Goal: Use online tool/utility: Use online tool/utility

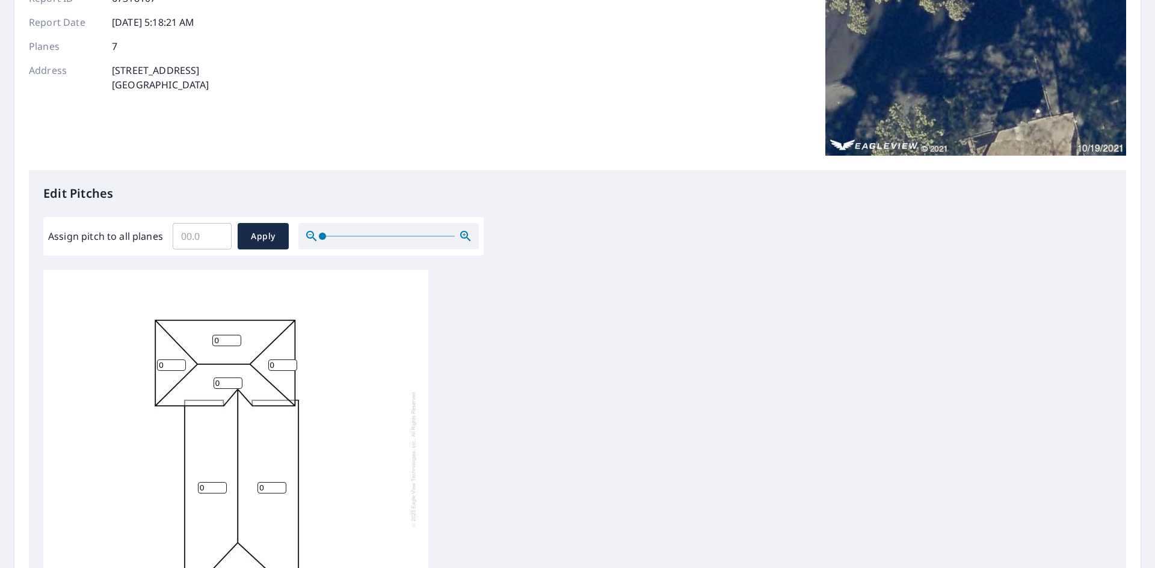
scroll to position [180, 0]
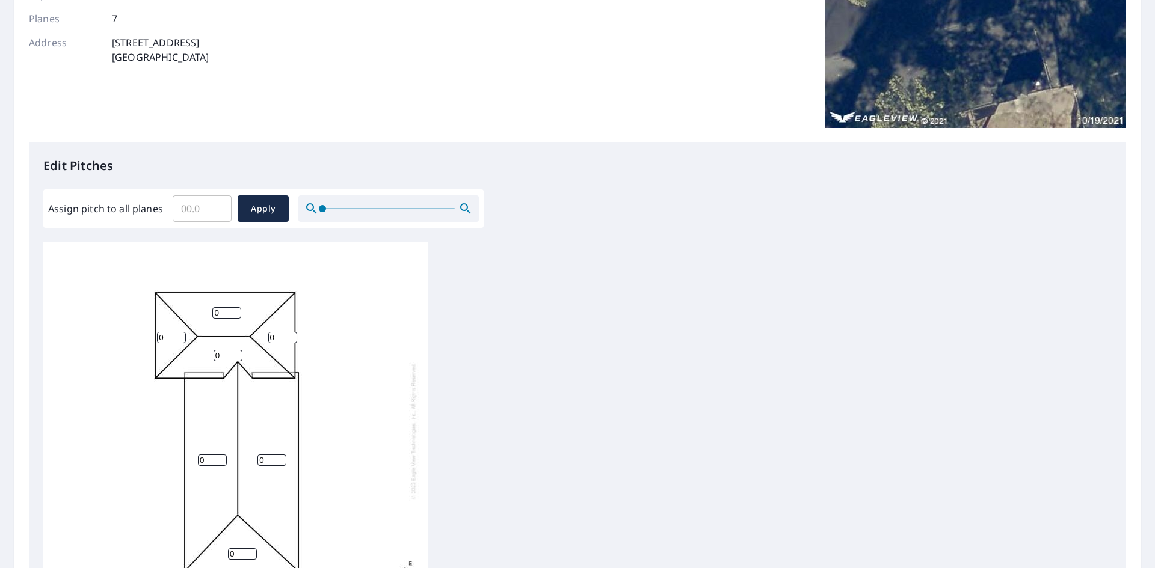
click at [169, 335] on input "0" at bounding box center [171, 337] width 29 height 11
type input "0"
click at [229, 315] on input "0" at bounding box center [226, 312] width 29 height 11
click at [175, 336] on input "5" at bounding box center [171, 337] width 29 height 11
click at [179, 335] on input "6" at bounding box center [171, 337] width 29 height 11
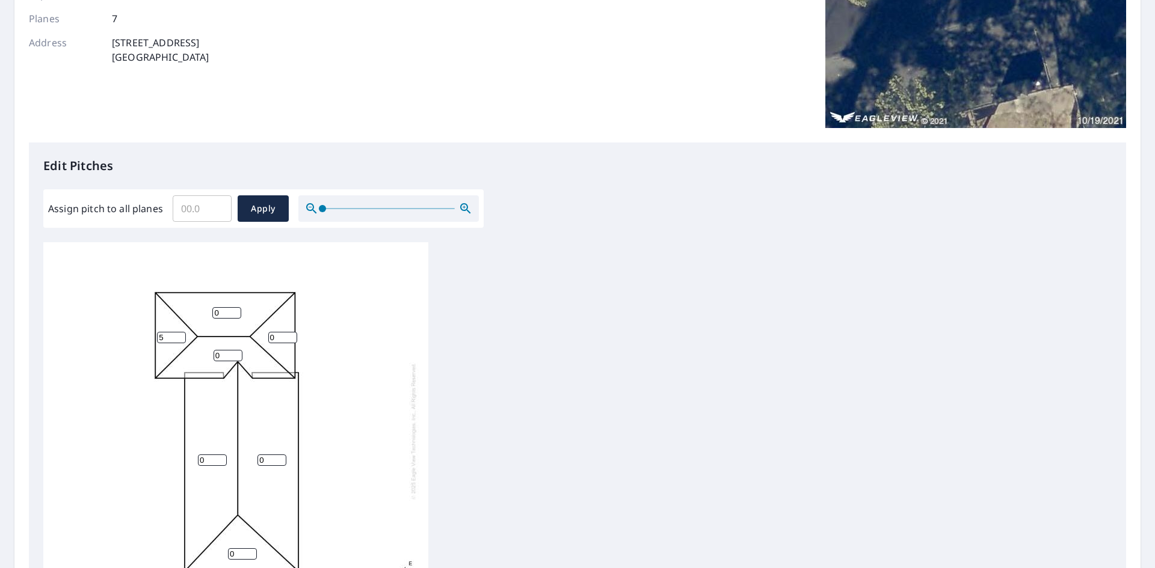
click at [177, 340] on input "5" at bounding box center [171, 337] width 29 height 11
type input "4"
click at [177, 340] on input "4" at bounding box center [171, 337] width 29 height 11
click at [236, 310] on input "1" at bounding box center [226, 312] width 29 height 11
click at [234, 308] on input "2" at bounding box center [226, 312] width 29 height 11
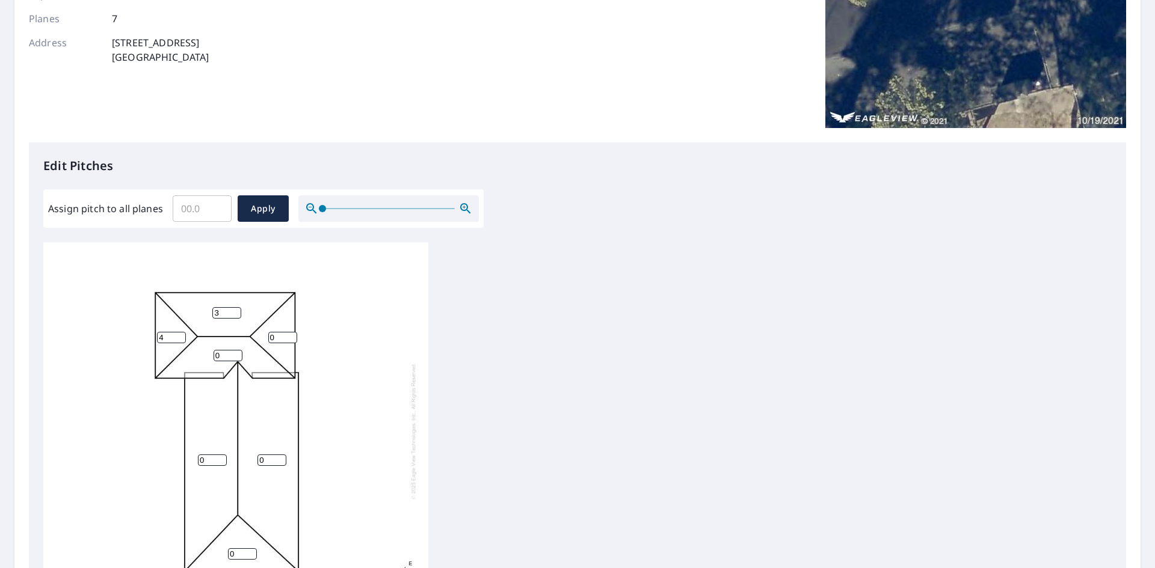
click at [234, 308] on input "3" at bounding box center [226, 312] width 29 height 11
type input "4"
click at [234, 308] on input "4" at bounding box center [226, 312] width 29 height 11
click at [227, 353] on input "0" at bounding box center [227, 355] width 29 height 11
click at [238, 354] on input "1" at bounding box center [227, 355] width 29 height 11
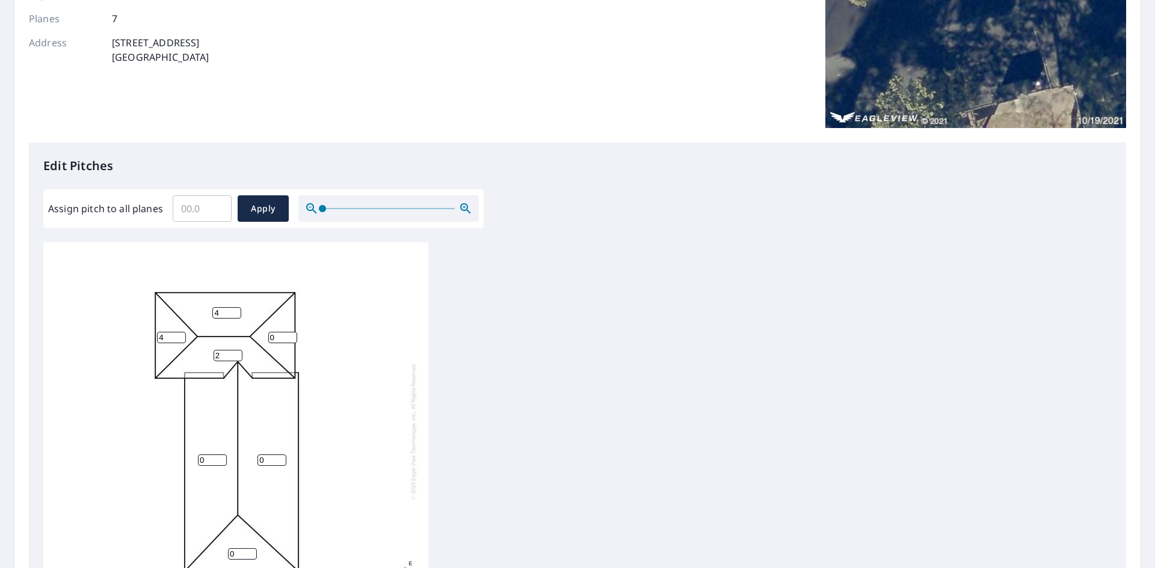
click at [238, 354] on input "2" at bounding box center [227, 355] width 29 height 11
click at [238, 354] on input "3" at bounding box center [227, 355] width 29 height 11
type input "4"
click at [238, 354] on input "4" at bounding box center [227, 355] width 29 height 11
click at [281, 339] on input "0" at bounding box center [282, 337] width 29 height 11
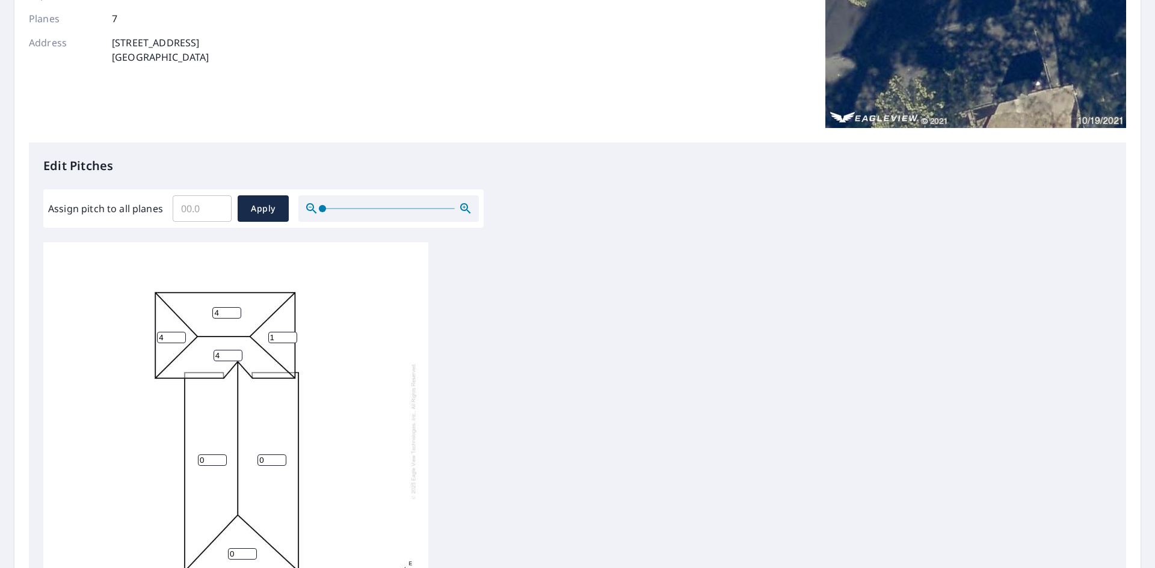
click at [290, 334] on input "1" at bounding box center [282, 337] width 29 height 11
click at [290, 334] on input "2" at bounding box center [282, 337] width 29 height 11
click at [290, 334] on input "3" at bounding box center [282, 337] width 29 height 11
type input "4"
click at [290, 334] on input "4" at bounding box center [282, 337] width 29 height 11
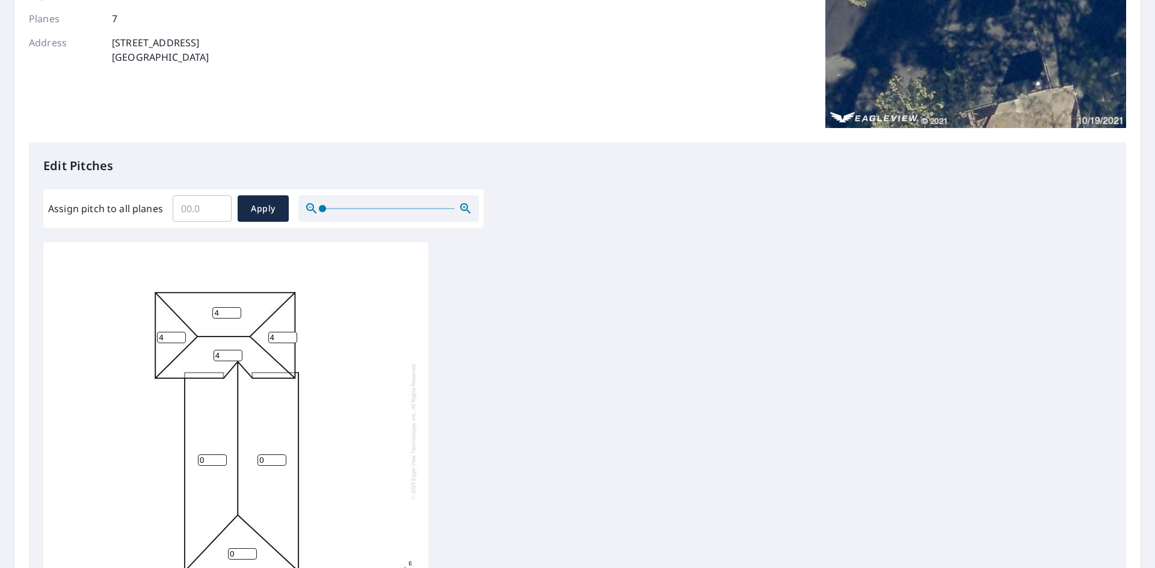
click at [272, 456] on input "0" at bounding box center [271, 460] width 29 height 11
click at [282, 456] on input "1" at bounding box center [271, 460] width 29 height 11
click at [282, 456] on input "2" at bounding box center [271, 460] width 29 height 11
click at [282, 456] on input "3" at bounding box center [271, 460] width 29 height 11
type input "4"
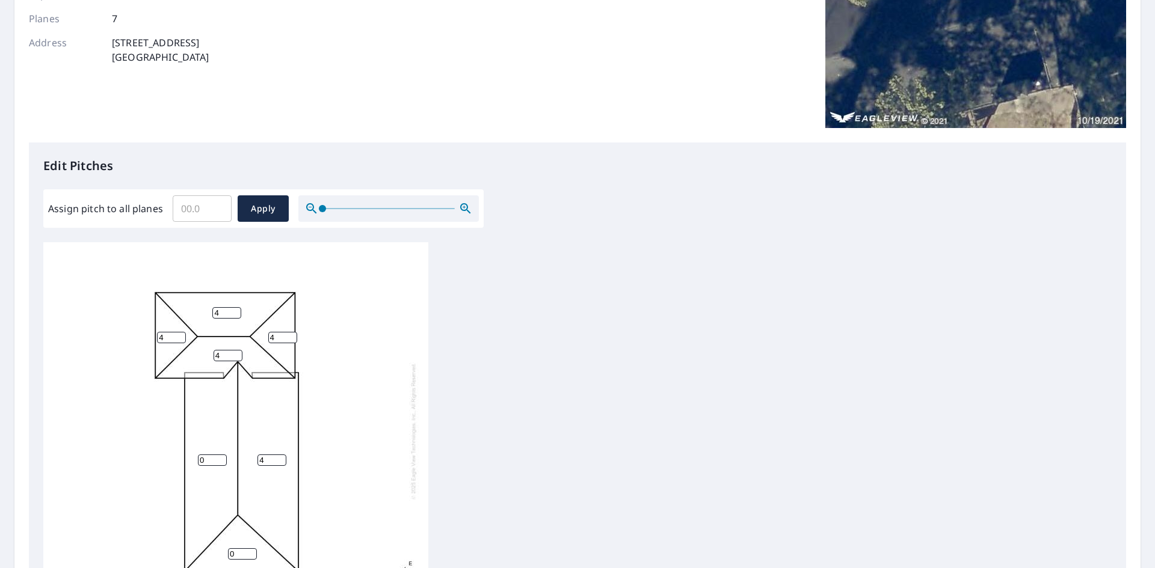
click at [282, 456] on input "4" at bounding box center [271, 460] width 29 height 11
click at [207, 460] on input "0" at bounding box center [212, 460] width 29 height 11
click at [219, 459] on input "1" at bounding box center [212, 460] width 29 height 11
click at [219, 459] on input "2" at bounding box center [212, 460] width 29 height 11
click at [219, 459] on input "3" at bounding box center [212, 460] width 29 height 11
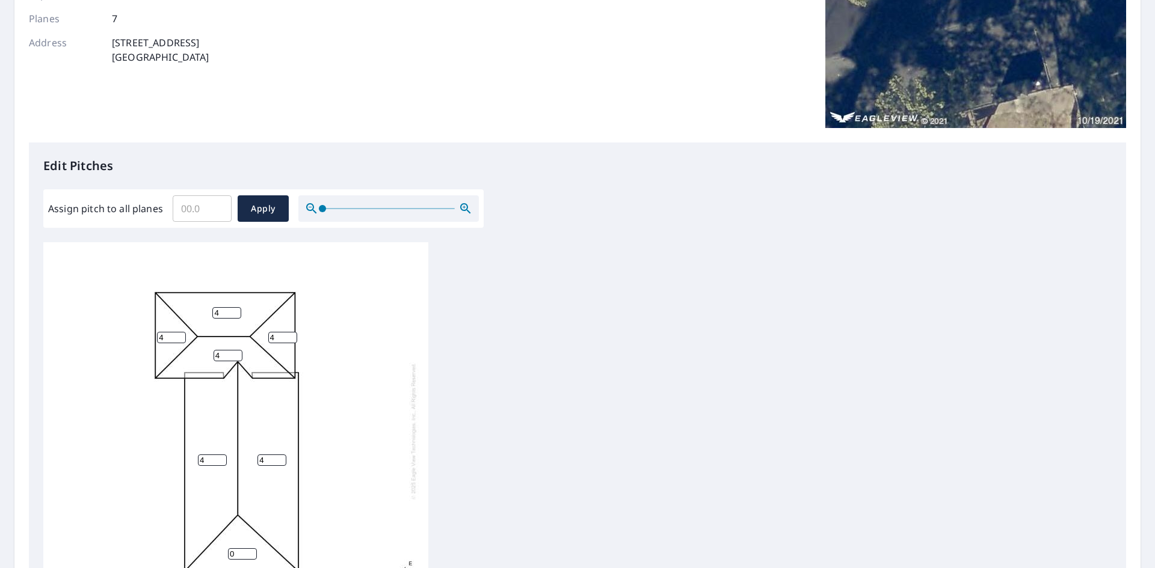
click at [219, 459] on input "4" at bounding box center [212, 460] width 29 height 11
type input "2"
click at [235, 545] on input "0" at bounding box center [242, 550] width 29 height 11
click at [251, 545] on input "1" at bounding box center [242, 550] width 29 height 11
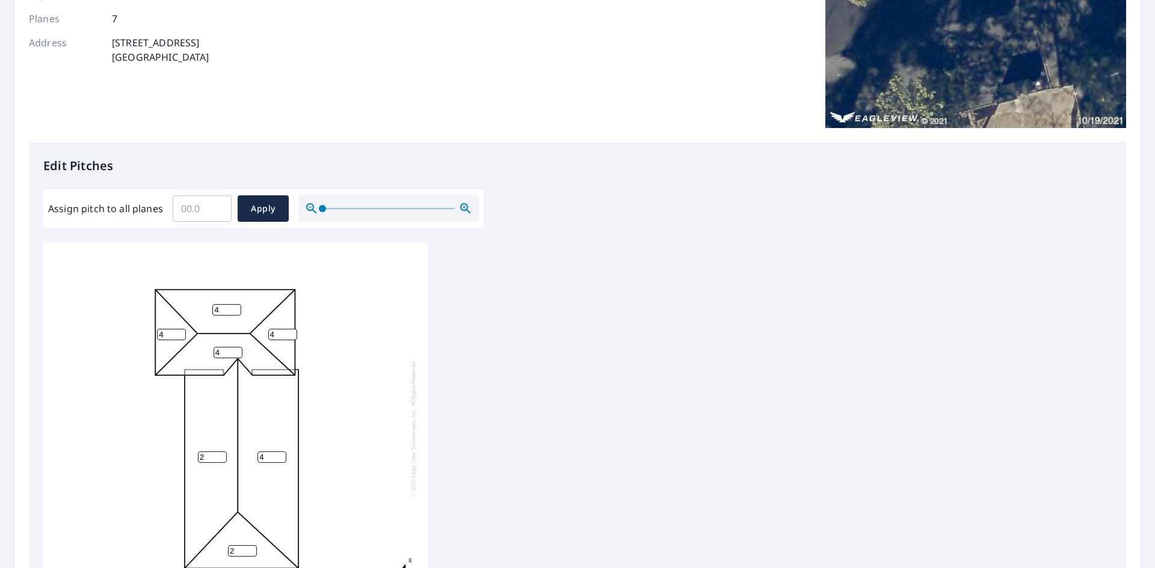
click at [251, 545] on input "2" at bounding box center [242, 550] width 29 height 11
click at [251, 545] on input "3" at bounding box center [242, 550] width 29 height 11
type input "4"
click at [250, 545] on input "4" at bounding box center [242, 550] width 29 height 11
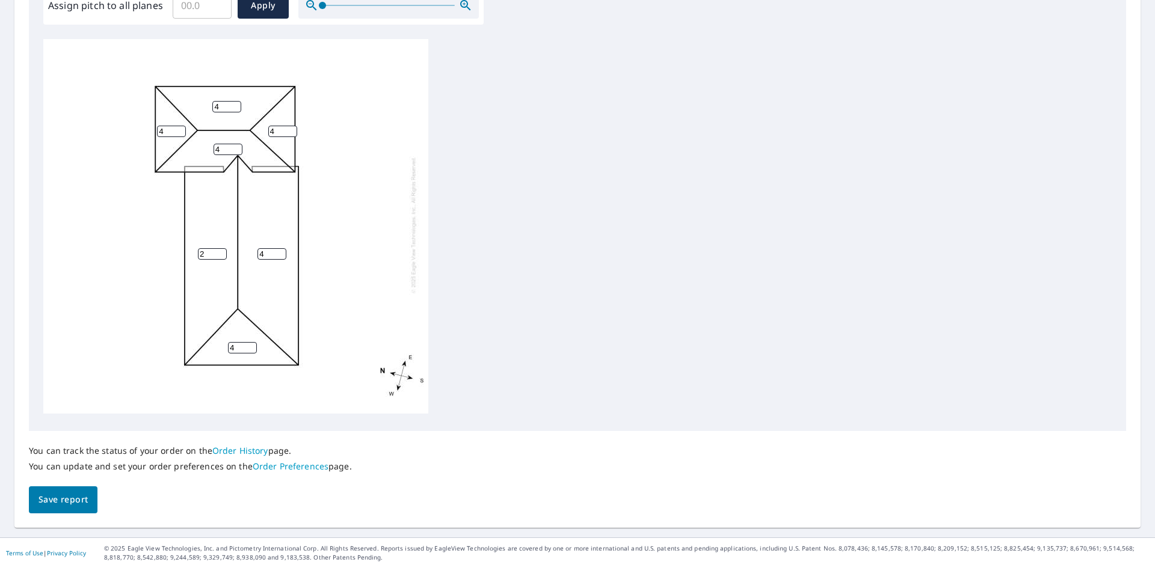
click at [54, 494] on span "Save report" at bounding box center [62, 500] width 49 height 15
click at [208, 249] on input "2" at bounding box center [212, 254] width 29 height 11
click at [221, 249] on input "3" at bounding box center [212, 254] width 29 height 11
type input "4"
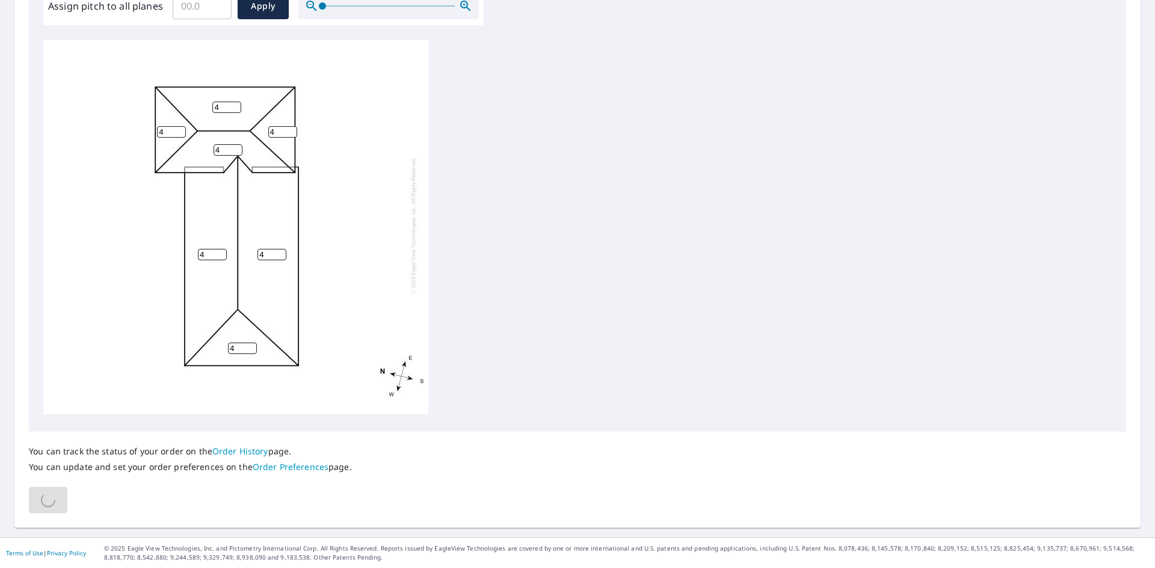
click at [221, 249] on input "4" at bounding box center [212, 254] width 29 height 11
click at [204, 277] on div "4 4 4 4 4 4 4" at bounding box center [235, 226] width 385 height 378
click at [216, 1] on input "0.1" at bounding box center [202, 6] width 59 height 34
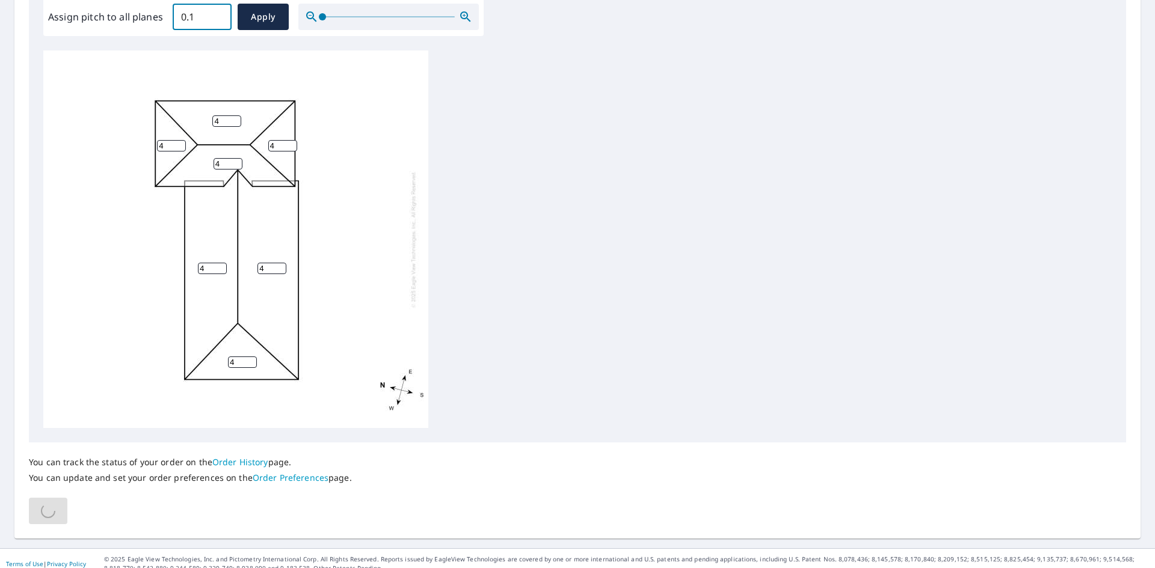
click at [216, 1] on input "0.1" at bounding box center [202, 17] width 59 height 34
click at [217, 13] on input "0.2" at bounding box center [202, 17] width 59 height 34
click at [217, 13] on input "0.3" at bounding box center [202, 17] width 59 height 34
click at [217, 13] on input "0.4" at bounding box center [202, 17] width 59 height 34
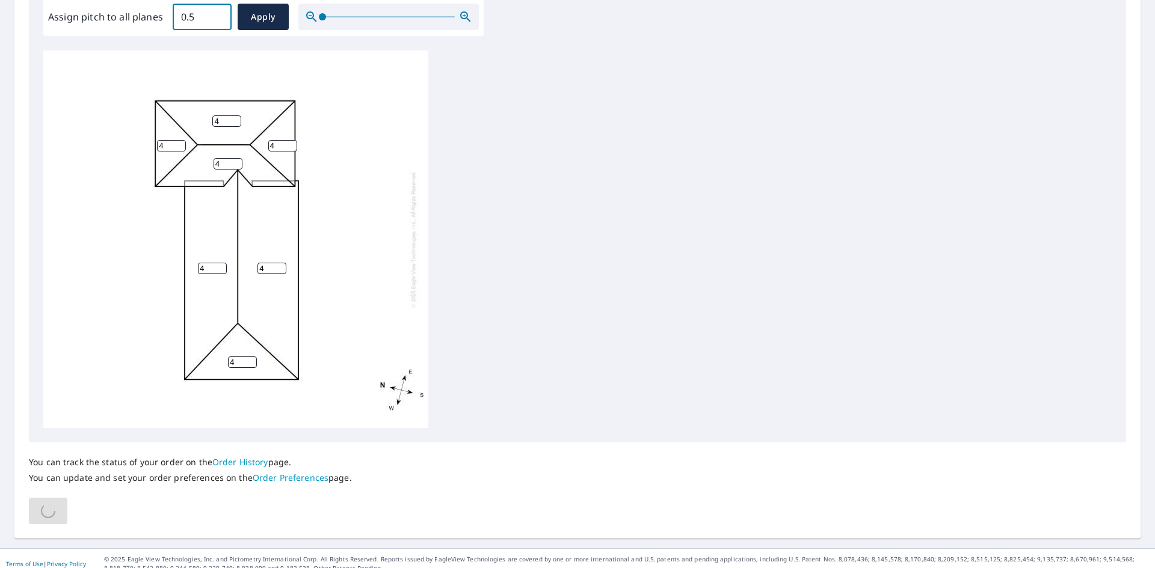
click at [217, 13] on input "0.5" at bounding box center [202, 17] width 59 height 34
click at [217, 13] on input "0.6" at bounding box center [202, 17] width 59 height 34
click at [217, 13] on input "0.7" at bounding box center [202, 17] width 59 height 34
click at [217, 13] on input "0.8" at bounding box center [202, 17] width 59 height 34
click at [217, 13] on input "0.9" at bounding box center [202, 17] width 59 height 34
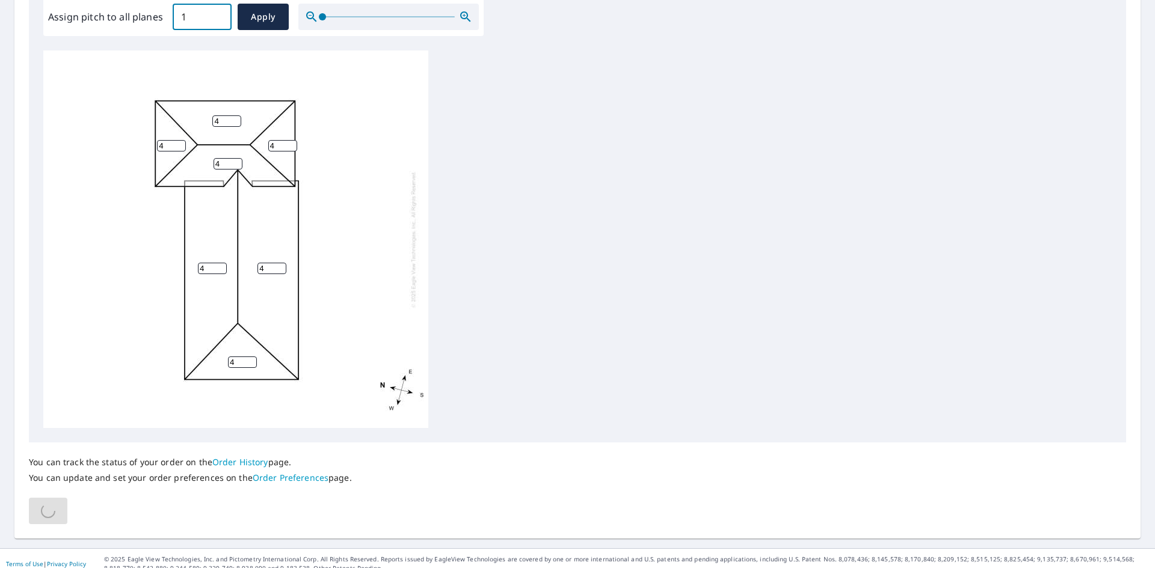
click at [217, 13] on input "1" at bounding box center [202, 17] width 59 height 34
click at [217, 13] on input "1.1" at bounding box center [202, 17] width 59 height 34
click at [217, 13] on input "1.2" at bounding box center [202, 17] width 59 height 34
click at [217, 13] on input "1.3" at bounding box center [202, 17] width 59 height 34
click at [217, 13] on input "1.4" at bounding box center [202, 17] width 59 height 34
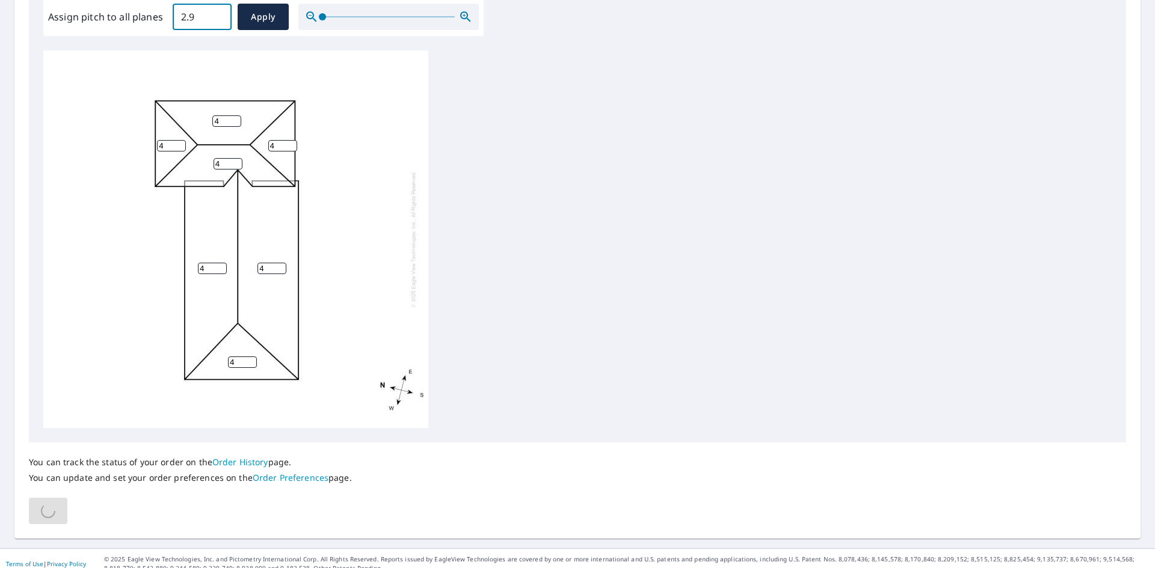
click at [217, 13] on input "2.9" at bounding box center [202, 17] width 59 height 34
click at [217, 13] on input "3" at bounding box center [202, 17] width 59 height 34
click at [217, 13] on input "3.1" at bounding box center [202, 17] width 59 height 34
click at [217, 13] on input "3.2" at bounding box center [202, 17] width 59 height 34
click at [217, 13] on input "3.3" at bounding box center [202, 17] width 59 height 34
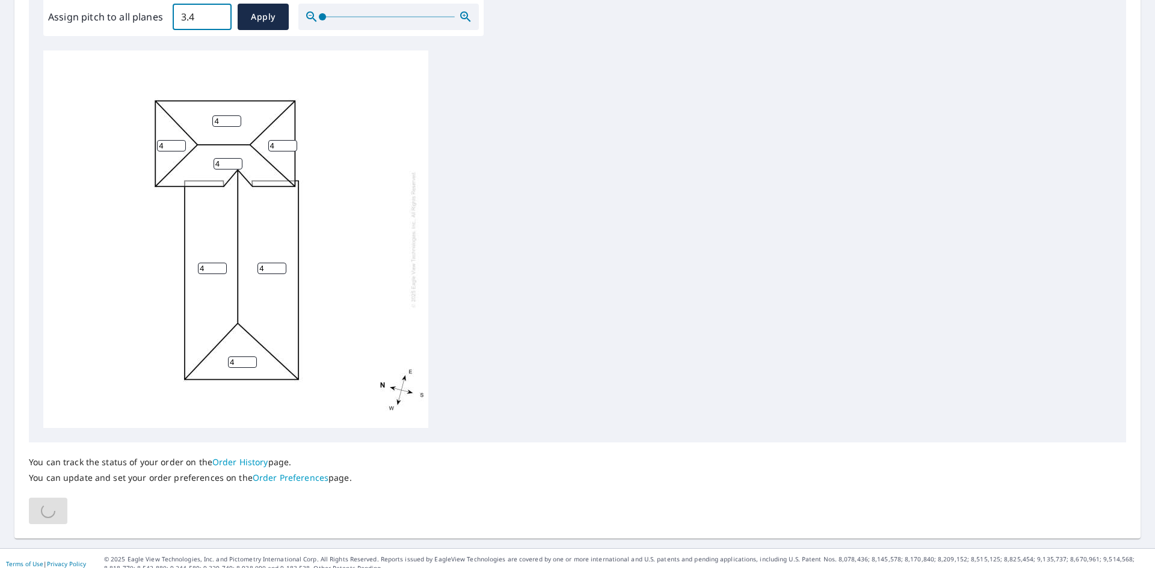
click at [217, 13] on input "3.4" at bounding box center [202, 17] width 59 height 34
click at [217, 13] on input "3.5" at bounding box center [202, 17] width 59 height 34
click at [217, 13] on input "3.6" at bounding box center [202, 17] width 59 height 34
click at [217, 13] on input "3.7" at bounding box center [202, 17] width 59 height 34
click at [217, 13] on input "3.8" at bounding box center [202, 17] width 59 height 34
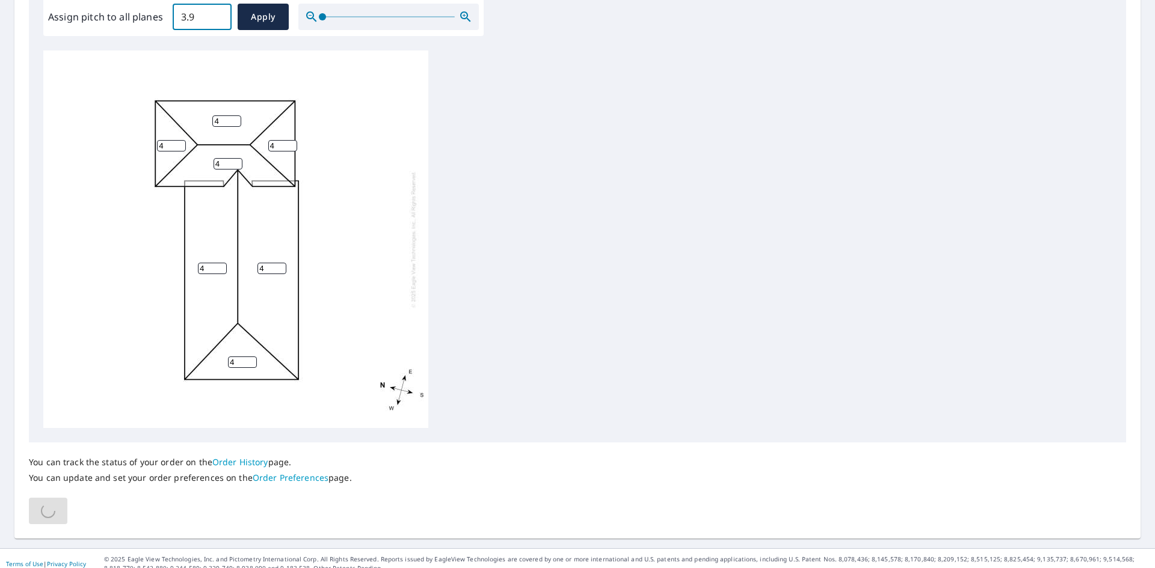
click at [217, 13] on input "3.9" at bounding box center [202, 17] width 59 height 34
type input "4"
click at [217, 13] on input "4" at bounding box center [202, 17] width 59 height 34
click at [253, 19] on span "Apply" at bounding box center [263, 17] width 32 height 15
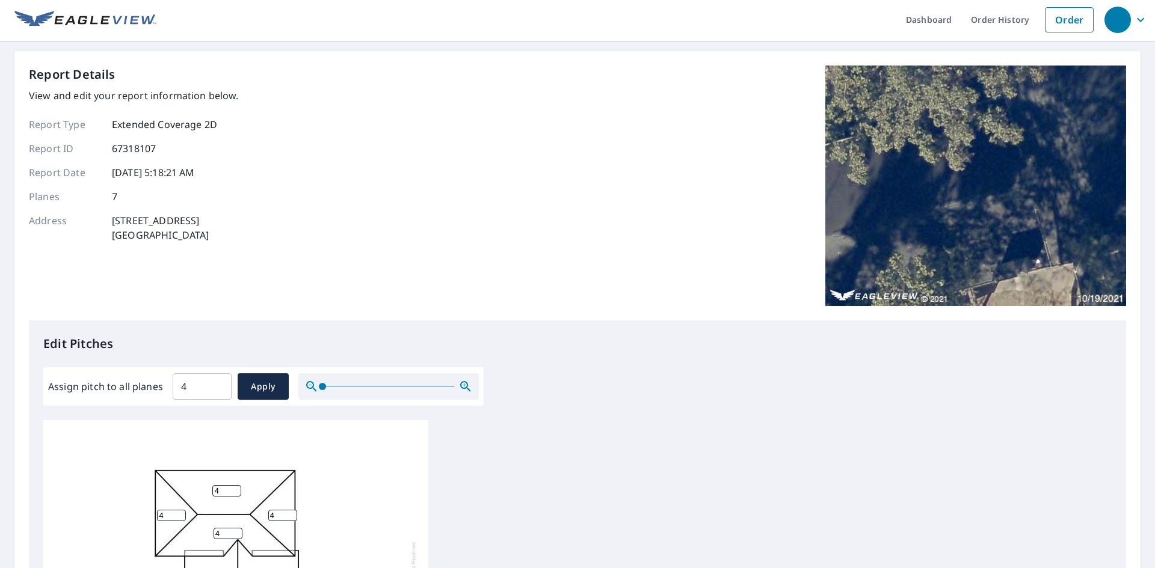
scroll to position [0, 0]
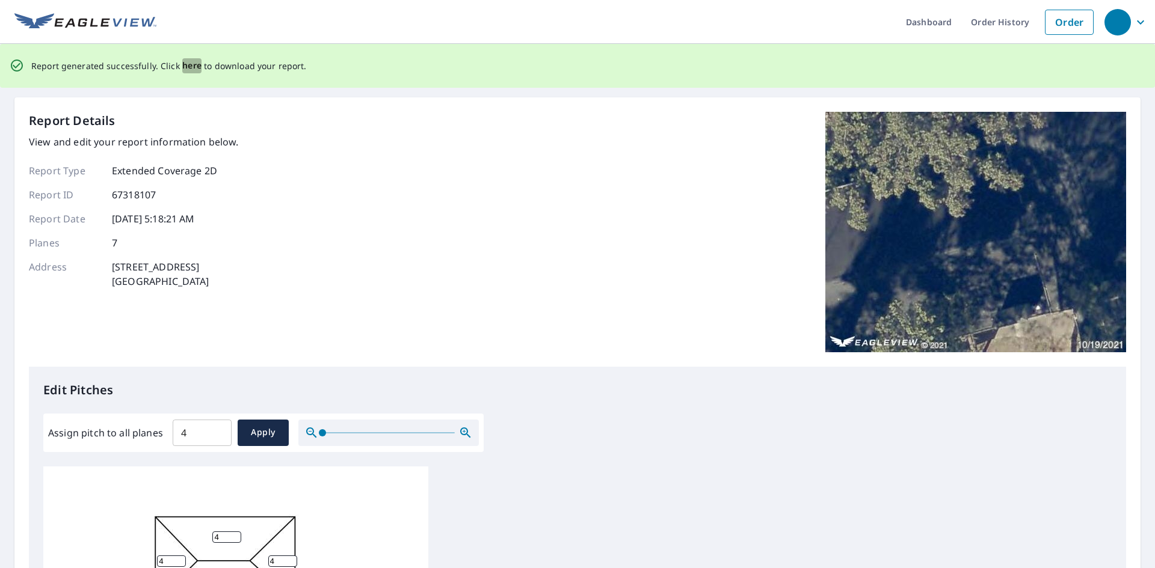
click at [188, 65] on span "here" at bounding box center [192, 65] width 20 height 15
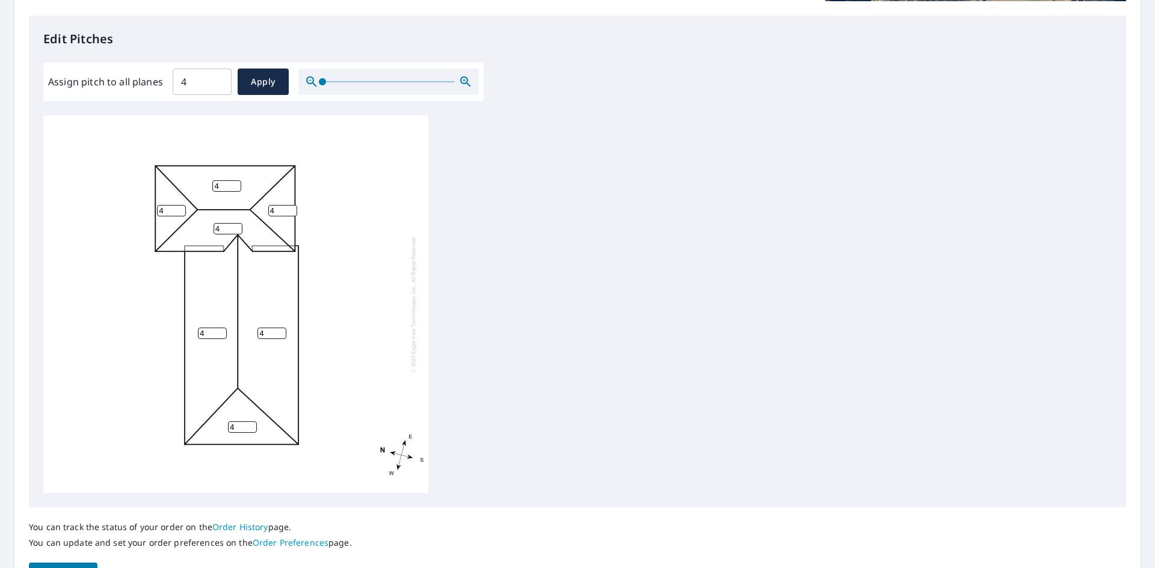
scroll to position [361, 0]
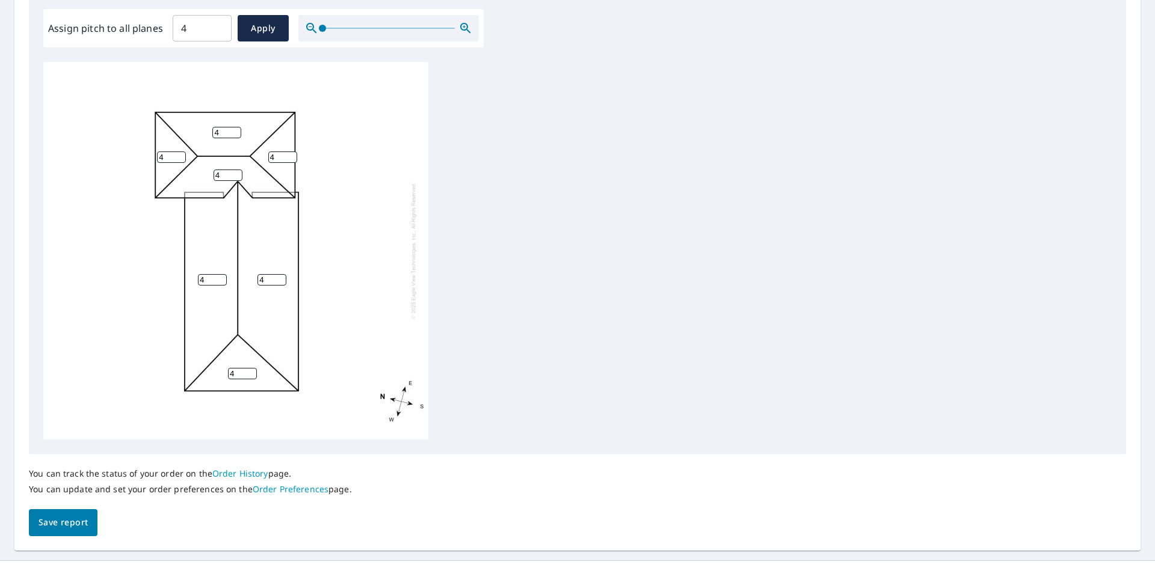
click at [69, 518] on span "Save report" at bounding box center [62, 522] width 49 height 15
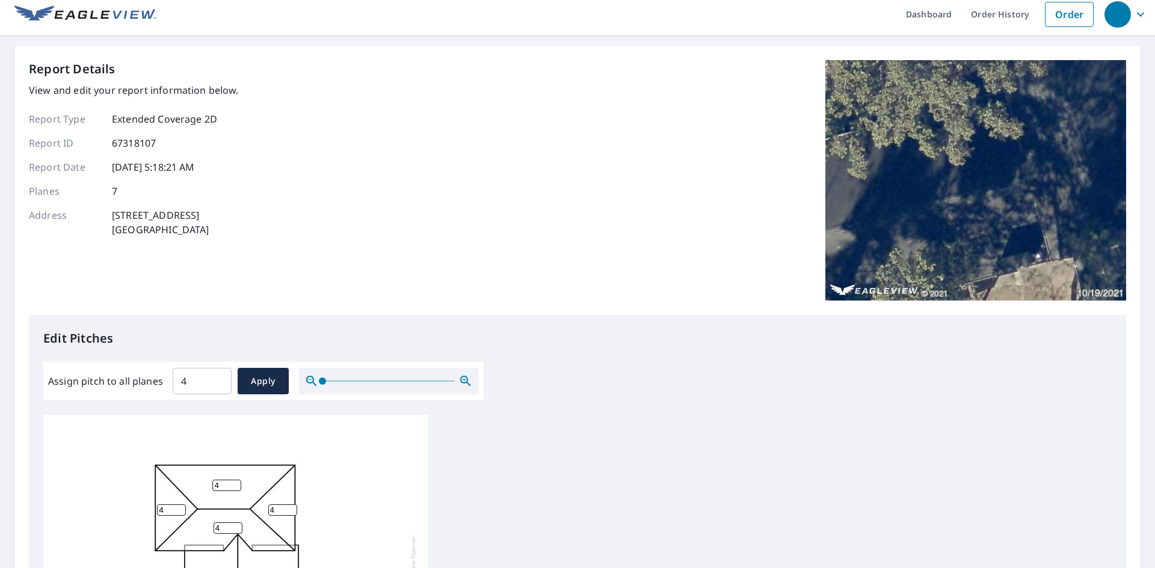
scroll to position [0, 0]
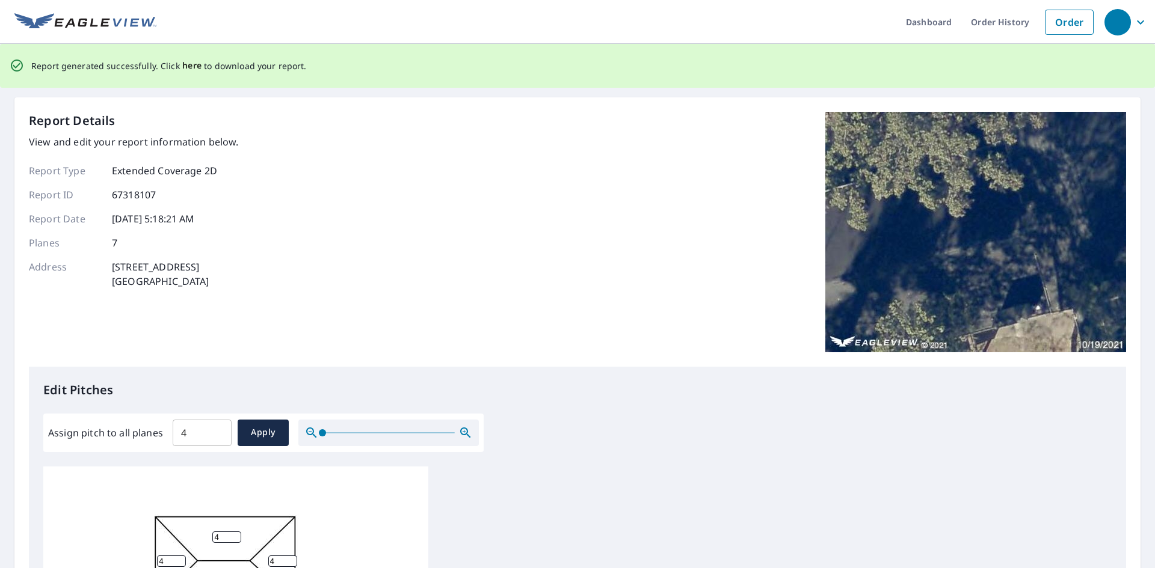
click at [188, 69] on span "here" at bounding box center [192, 65] width 20 height 15
